Goal: Information Seeking & Learning: Learn about a topic

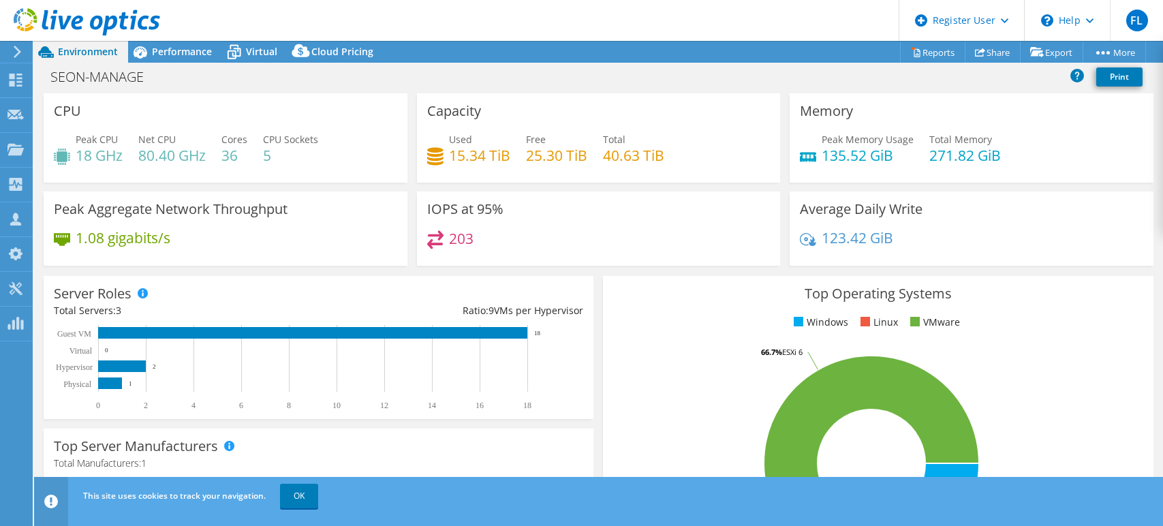
select select "USD"
click at [296, 501] on link "OK" at bounding box center [299, 496] width 38 height 25
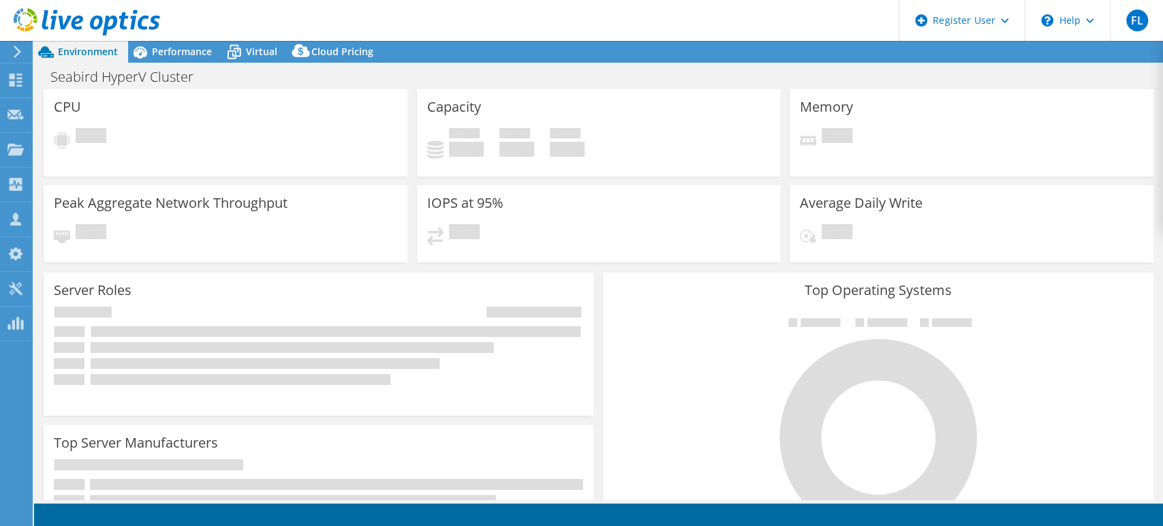
select select "USD"
select select "[GEOGRAPHIC_DATA]"
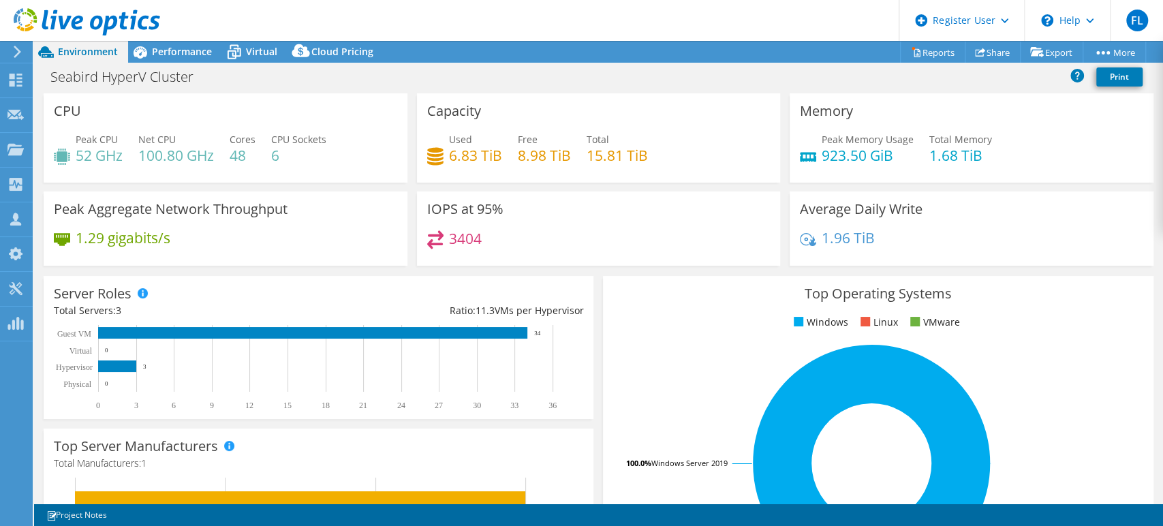
click at [480, 75] on div "Seabird HyperV Cluster Print" at bounding box center [598, 76] width 1129 height 25
click at [595, 21] on header "FL Dell User Flynn Larson Flynn.Larson@dell.com Dell My Profile Log Out \n Help…" at bounding box center [581, 20] width 1163 height 41
click at [184, 59] on div "Performance" at bounding box center [175, 52] width 94 height 22
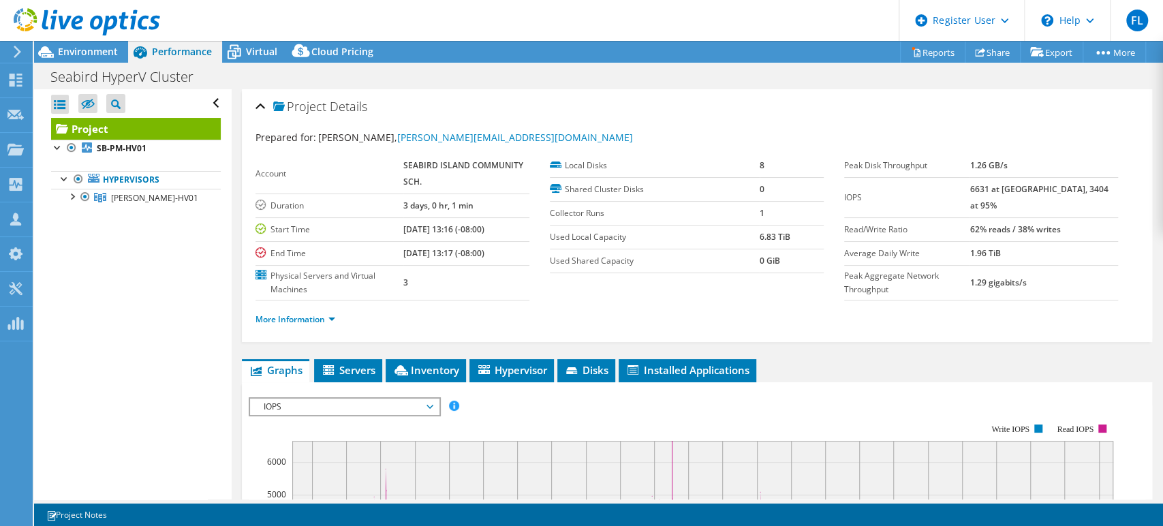
click at [551, 10] on header "FL Dell User Flynn Larson Flynn.Larson@dell.com Dell My Profile Log Out \n Help…" at bounding box center [581, 20] width 1163 height 41
